Goal: Contribute content: Contribute content

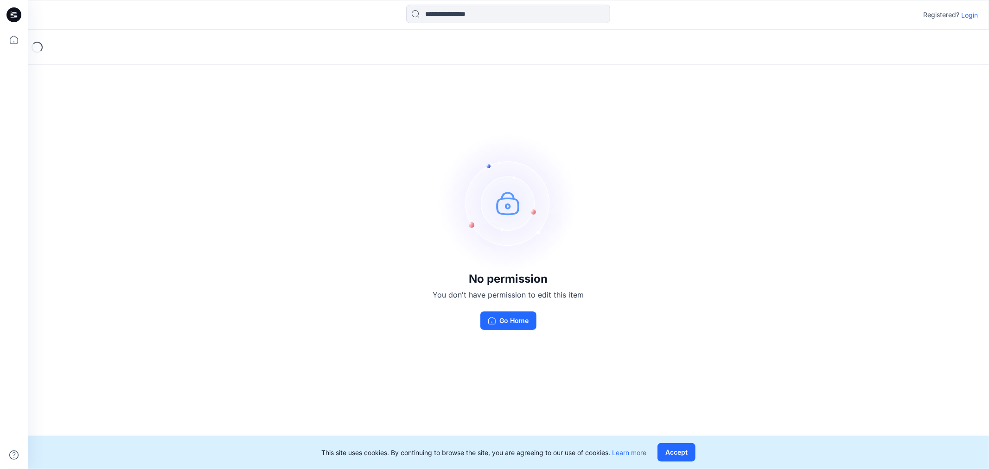
click at [973, 13] on p "Login" at bounding box center [969, 15] width 17 height 10
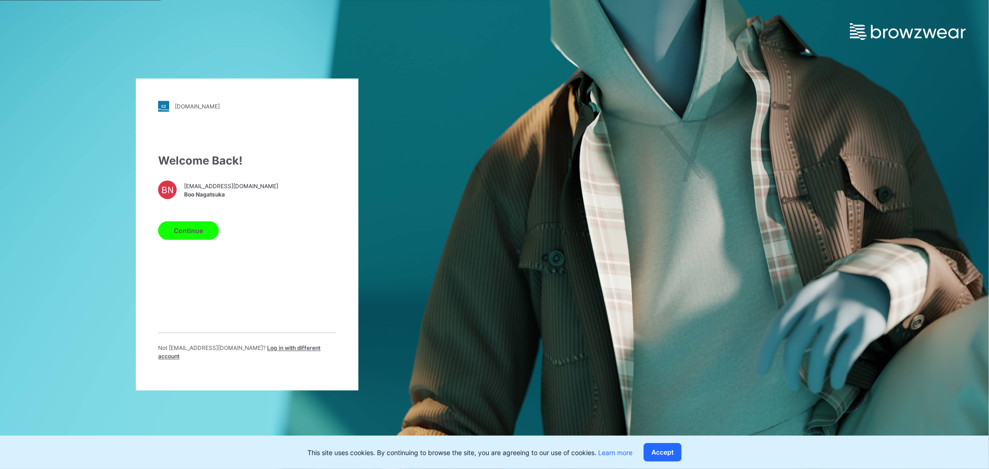
drag, startPoint x: 180, startPoint y: 229, endPoint x: 185, endPoint y: 227, distance: 5.7
click at [181, 229] on button "Continue" at bounding box center [188, 231] width 61 height 19
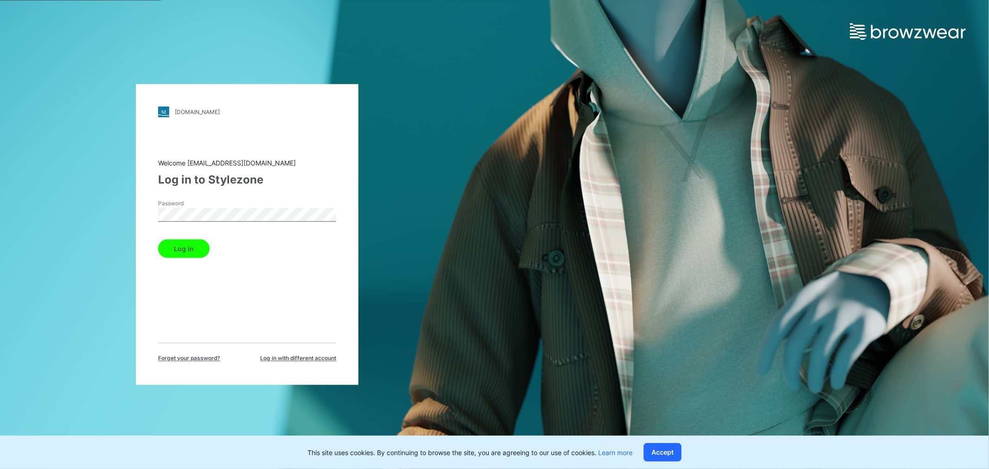
click at [185, 250] on button "Log in" at bounding box center [183, 249] width 51 height 19
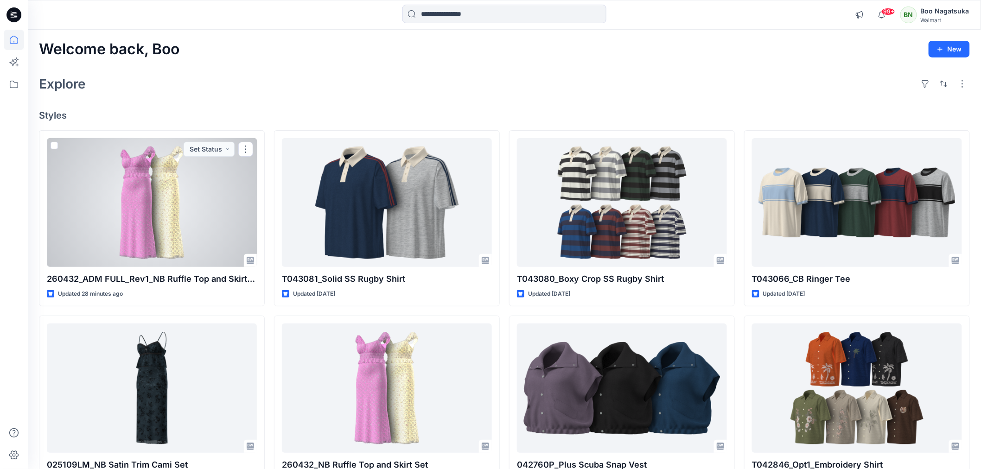
click at [214, 215] on div at bounding box center [152, 202] width 210 height 129
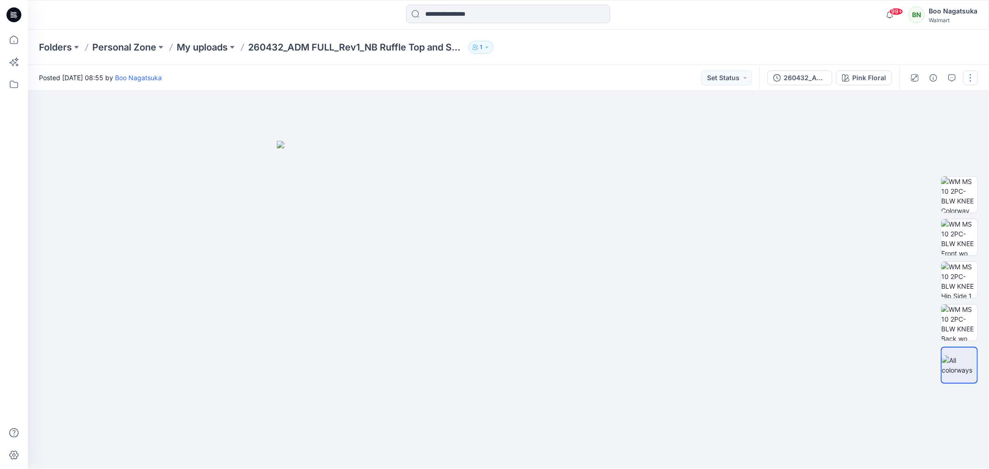
click at [968, 76] on button "button" at bounding box center [970, 77] width 15 height 15
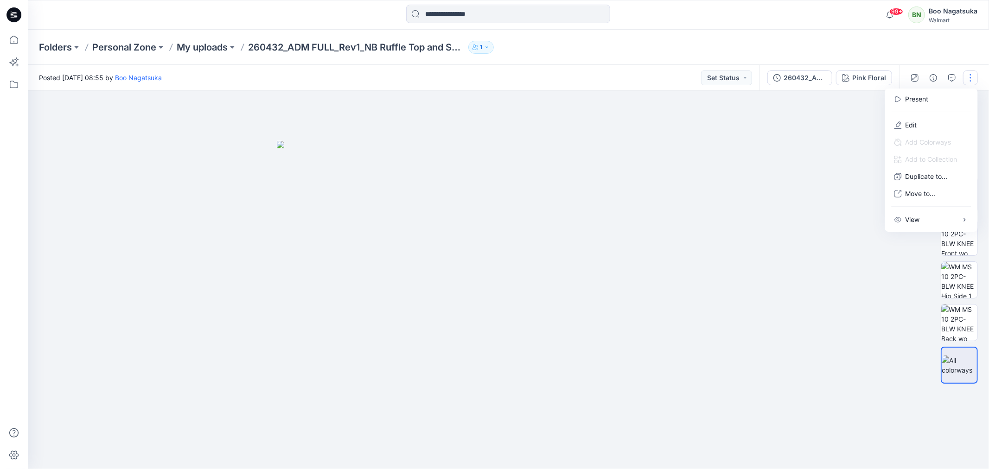
click at [907, 122] on p "Edit" at bounding box center [911, 125] width 12 height 10
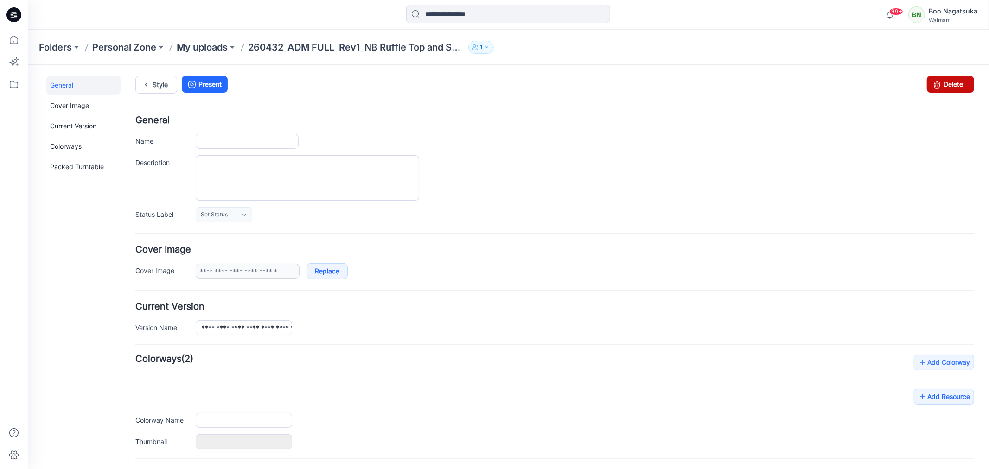
type input "**********"
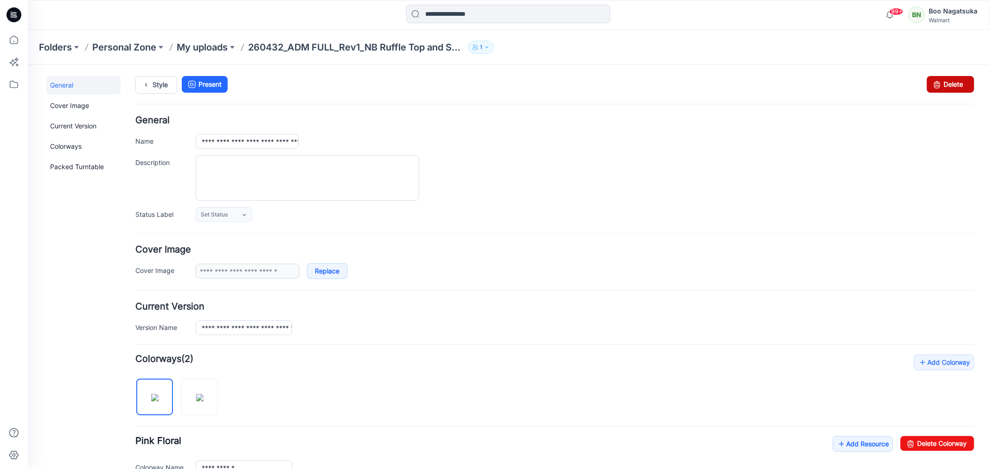
click at [944, 85] on link "Delete" at bounding box center [949, 84] width 47 height 17
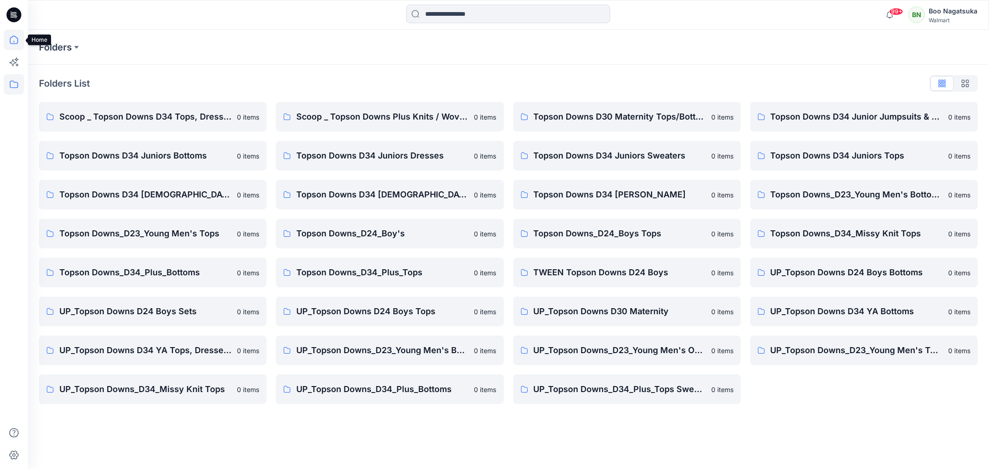
click at [12, 36] on icon at bounding box center [14, 40] width 20 height 20
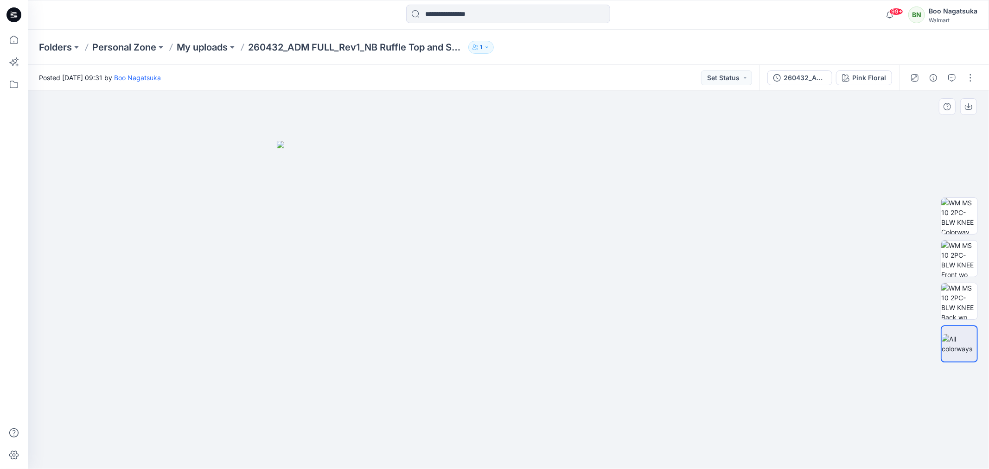
click at [711, 228] on img at bounding box center [509, 305] width 464 height 328
click at [490, 253] on img at bounding box center [509, 305] width 464 height 328
click at [757, 288] on div at bounding box center [508, 280] width 961 height 378
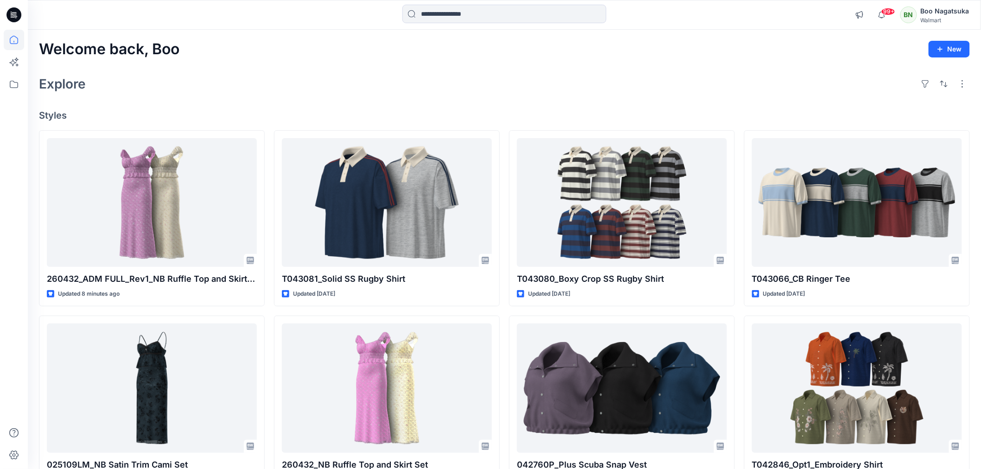
click at [440, 67] on div "Welcome back, Boo New Explore Styles 260432_ADM FULL_Rev1_NB Ruffle Top and Ski…" at bounding box center [504, 376] width 953 height 693
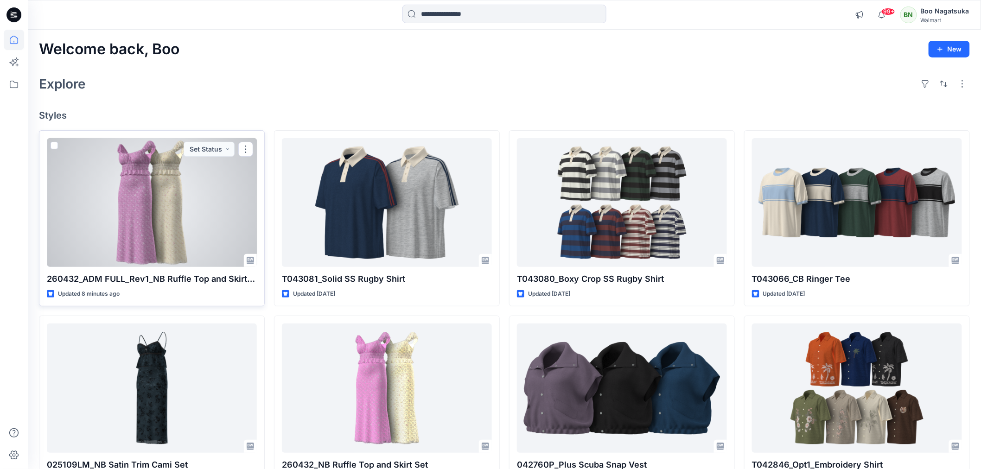
click at [196, 202] on div at bounding box center [152, 202] width 210 height 129
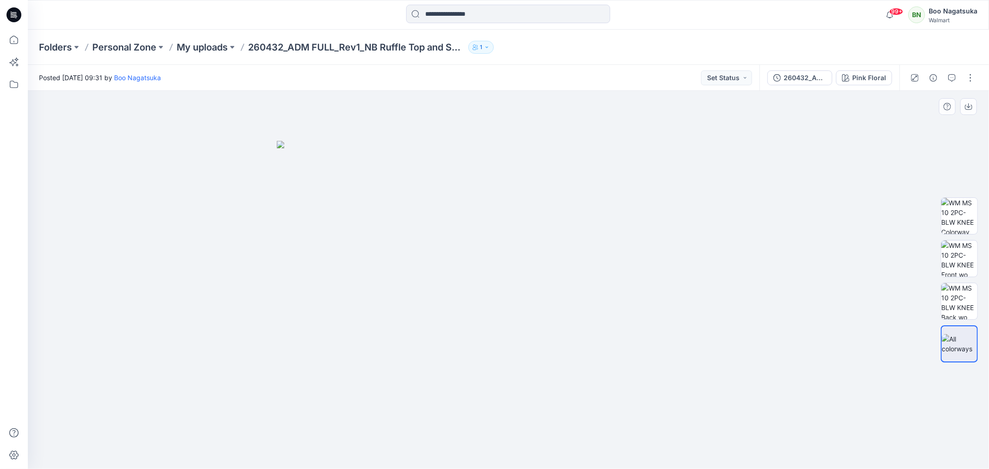
click at [726, 402] on img at bounding box center [509, 305] width 464 height 328
click at [849, 289] on div at bounding box center [508, 280] width 961 height 378
click at [972, 75] on button "button" at bounding box center [970, 77] width 15 height 15
click at [916, 123] on p "Edit" at bounding box center [911, 125] width 12 height 10
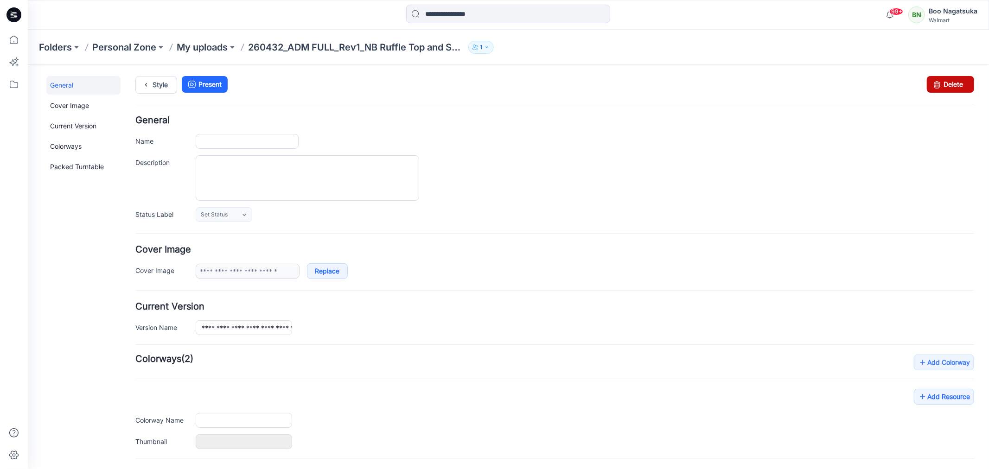
type input "**********"
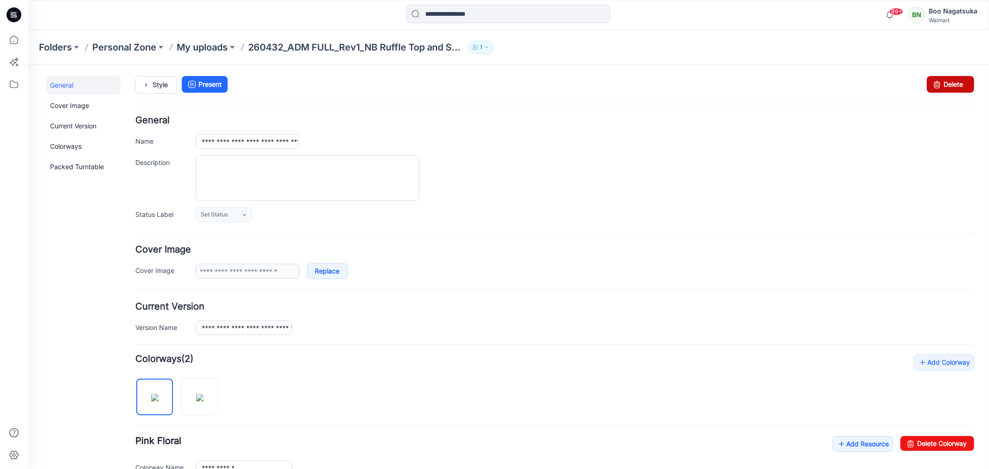
click at [938, 83] on link "Delete" at bounding box center [949, 84] width 47 height 17
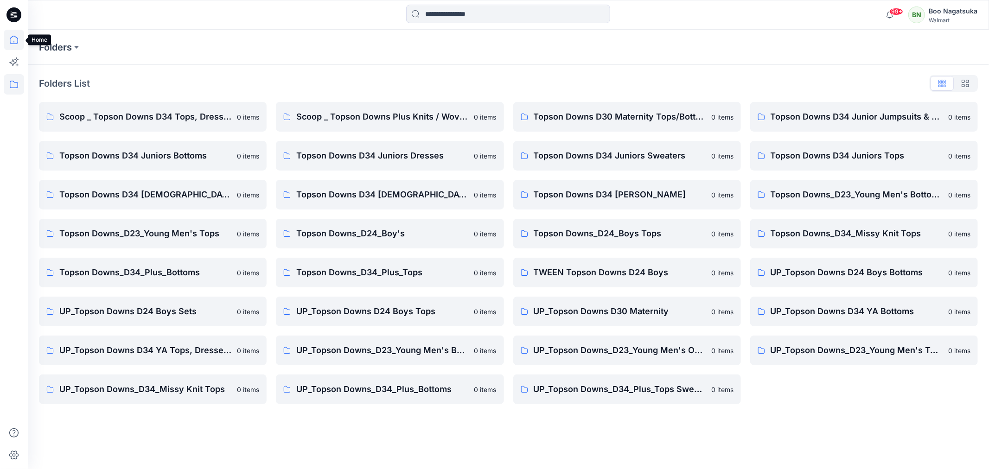
click at [9, 37] on icon at bounding box center [14, 40] width 20 height 20
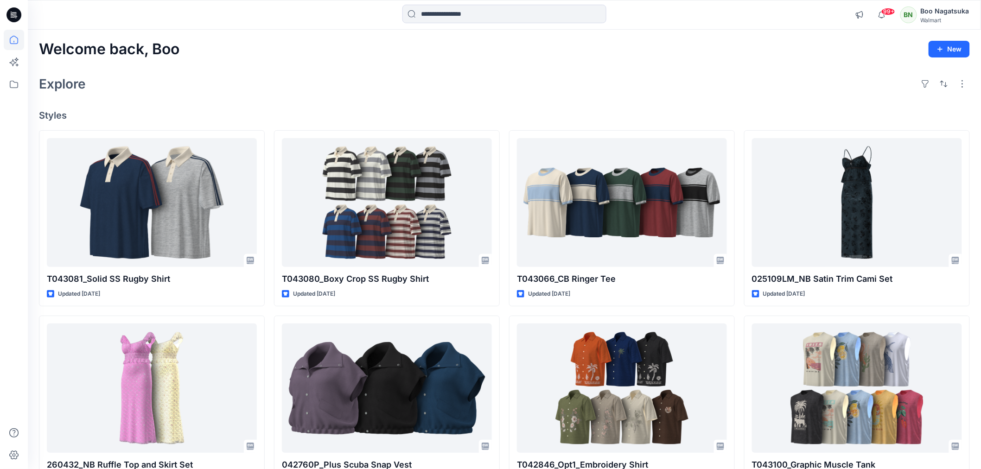
drag, startPoint x: 4, startPoint y: 167, endPoint x: 18, endPoint y: 158, distance: 17.0
click at [4, 167] on div at bounding box center [14, 249] width 20 height 439
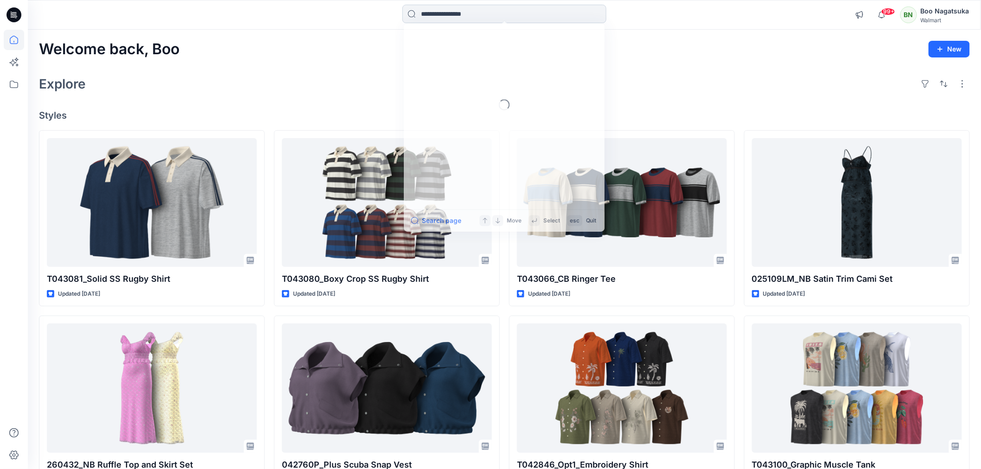
drag, startPoint x: 441, startPoint y: 8, endPoint x: 448, endPoint y: 22, distance: 15.8
click at [440, 9] on input at bounding box center [504, 14] width 204 height 19
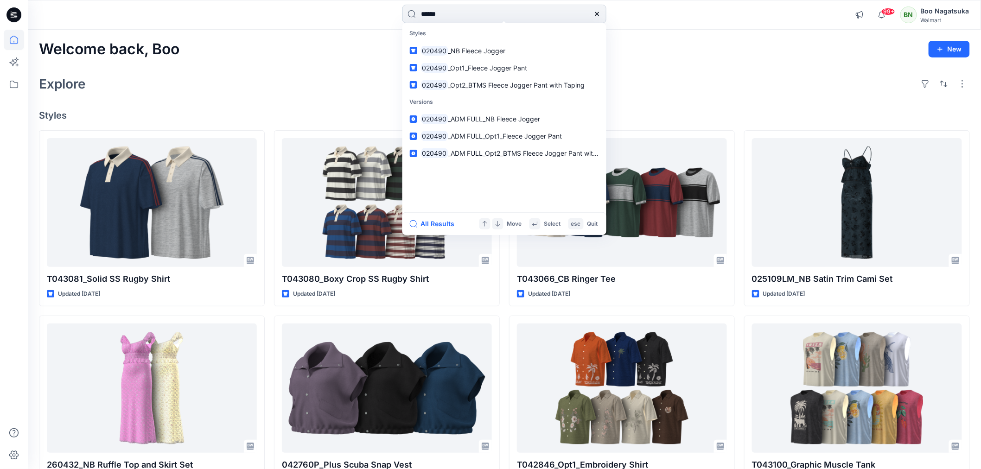
type input "******"
click at [442, 221] on button "All Results" at bounding box center [435, 223] width 51 height 11
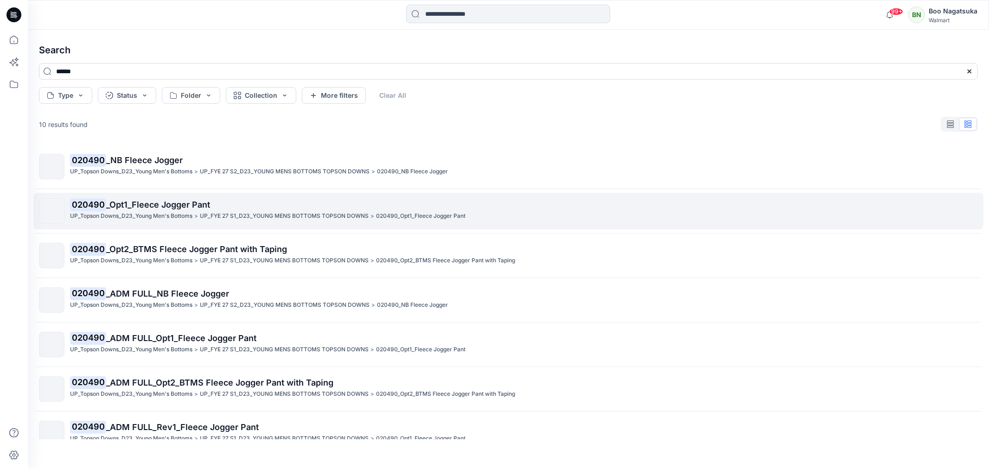
click at [151, 205] on span "_Opt1_Fleece Jogger Pant" at bounding box center [158, 205] width 104 height 10
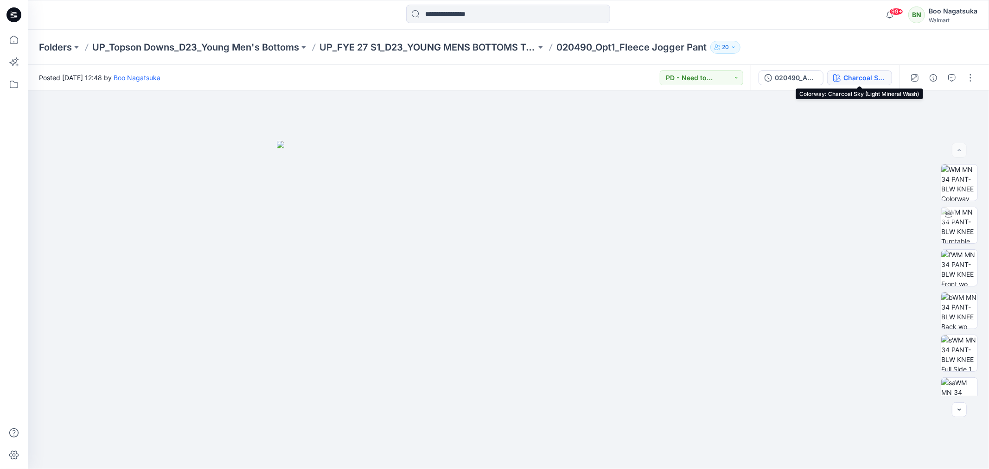
click at [857, 76] on div "Charcoal Sky (Light Mineral Wash)" at bounding box center [864, 78] width 43 height 10
